Goal: Transaction & Acquisition: Purchase product/service

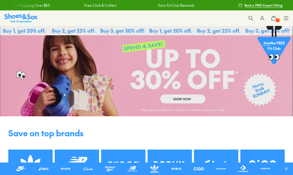
click at [249, 15] on button at bounding box center [250, 17] width 11 height 11
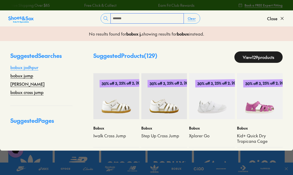
type input "*******"
click at [32, 65] on link "bobux jodhpur" at bounding box center [24, 67] width 28 height 6
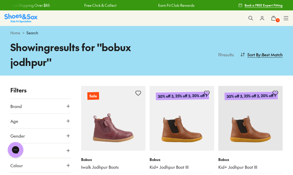
click at [252, 16] on icon at bounding box center [250, 18] width 5 height 5
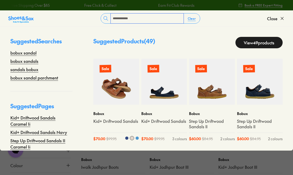
type input "**********"
click at [113, 82] on img at bounding box center [116, 82] width 46 height 46
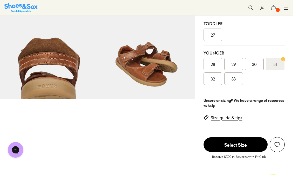
select select "*"
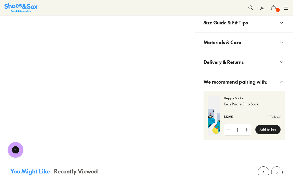
scroll to position [288, 0]
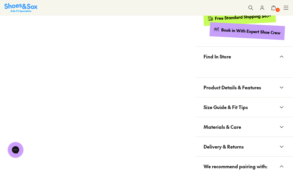
click at [250, 111] on button "Size Guide & Fit Tips" at bounding box center [244, 106] width 98 height 19
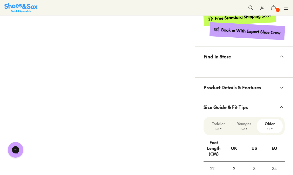
click at [266, 108] on button "Size Guide & Fit Tips" at bounding box center [244, 106] width 98 height 19
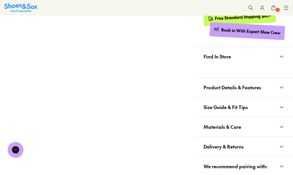
click at [265, 107] on button "Size Guide & Fit Tips" at bounding box center [244, 106] width 98 height 19
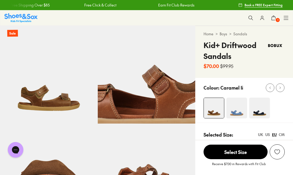
scroll to position [0, 0]
